Goal: Navigation & Orientation: Find specific page/section

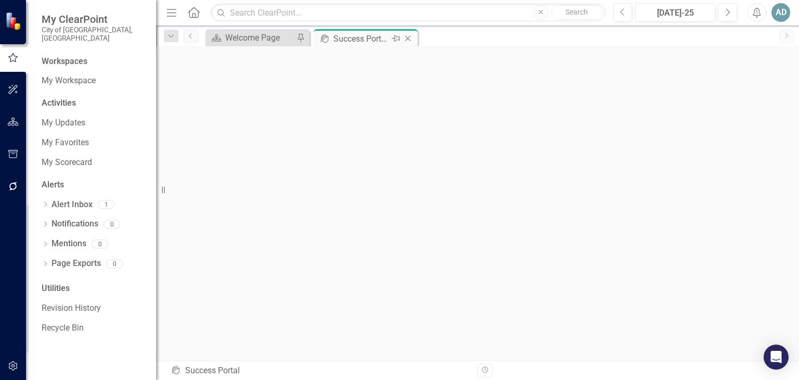
click at [358, 36] on div "Success Portal" at bounding box center [362, 38] width 56 height 13
click at [354, 38] on div "Success Portal" at bounding box center [362, 38] width 56 height 13
click at [350, 37] on div "Success Portal" at bounding box center [362, 38] width 56 height 13
click at [68, 56] on div "Workspaces" at bounding box center [65, 62] width 46 height 12
click at [59, 157] on link "My Scorecard" at bounding box center [94, 163] width 104 height 12
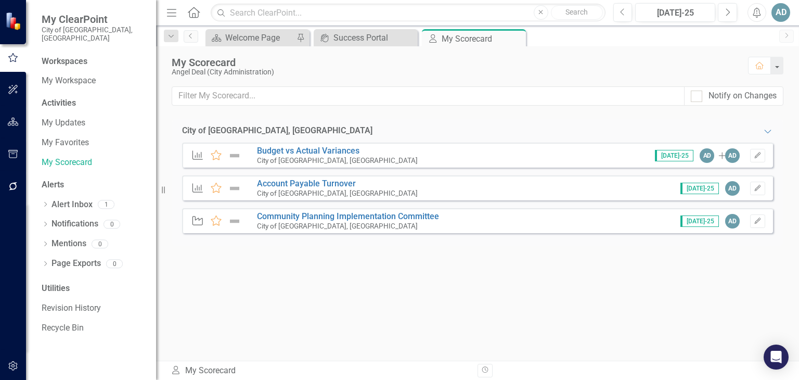
click at [76, 23] on span "My ClearPoint" at bounding box center [94, 19] width 104 height 12
click at [253, 38] on div "Welcome Page" at bounding box center [259, 37] width 69 height 13
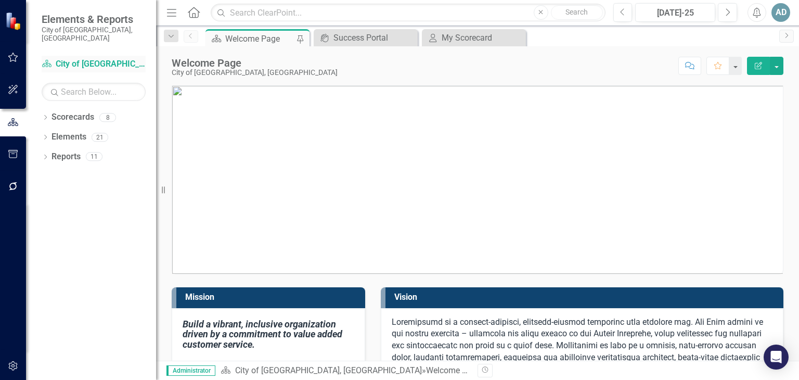
click at [81, 58] on link "Scorecard City of [GEOGRAPHIC_DATA], [GEOGRAPHIC_DATA]" at bounding box center [94, 64] width 104 height 12
click at [47, 116] on icon "Dropdown" at bounding box center [45, 119] width 7 height 6
click at [49, 154] on div "Dropdown City of [GEOGRAPHIC_DATA], [GEOGRAPHIC_DATA]" at bounding box center [101, 156] width 109 height 17
click at [52, 153] on icon "Dropdown" at bounding box center [51, 156] width 8 height 6
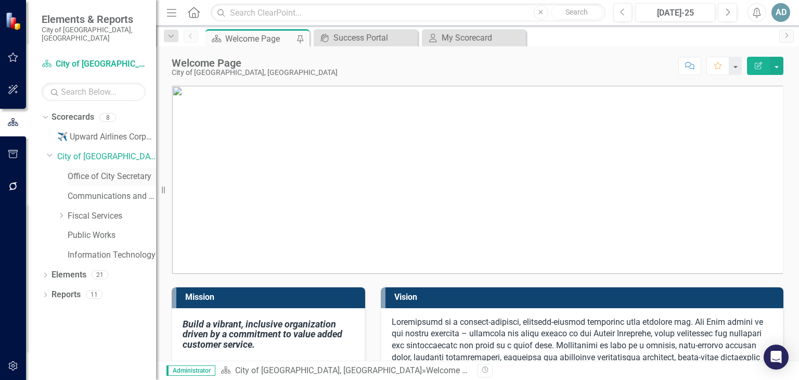
click at [100, 171] on link "Office of City Secretary" at bounding box center [112, 177] width 88 height 12
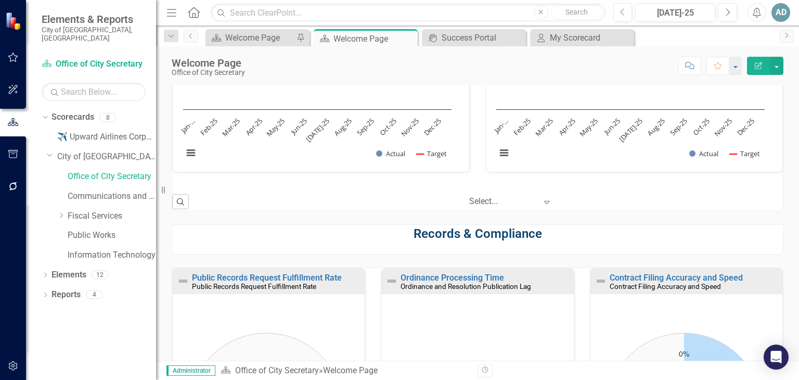
scroll to position [199, 0]
